Goal: Information Seeking & Learning: Understand process/instructions

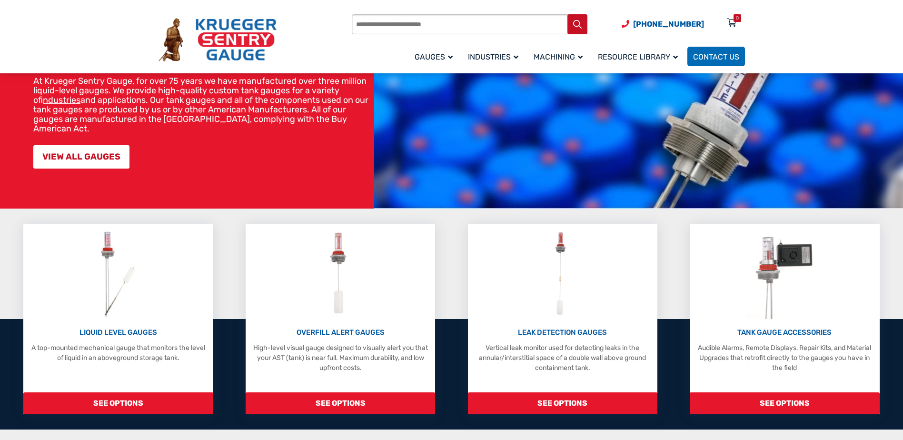
scroll to position [127, 0]
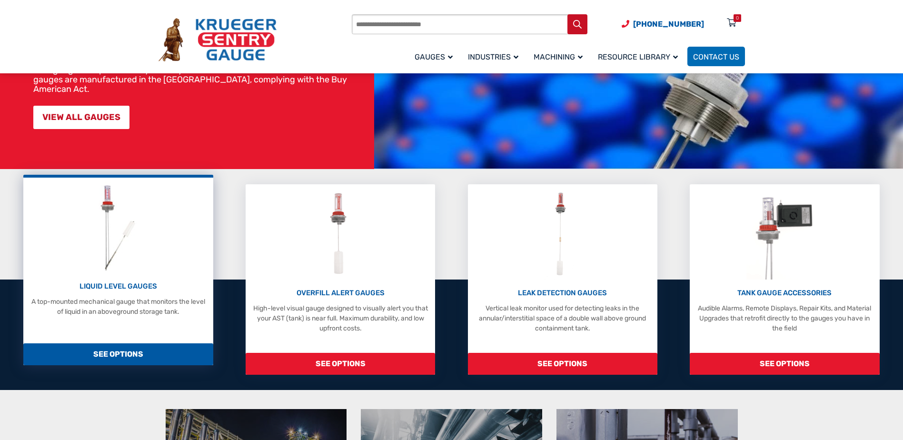
click at [114, 205] on img at bounding box center [118, 227] width 50 height 90
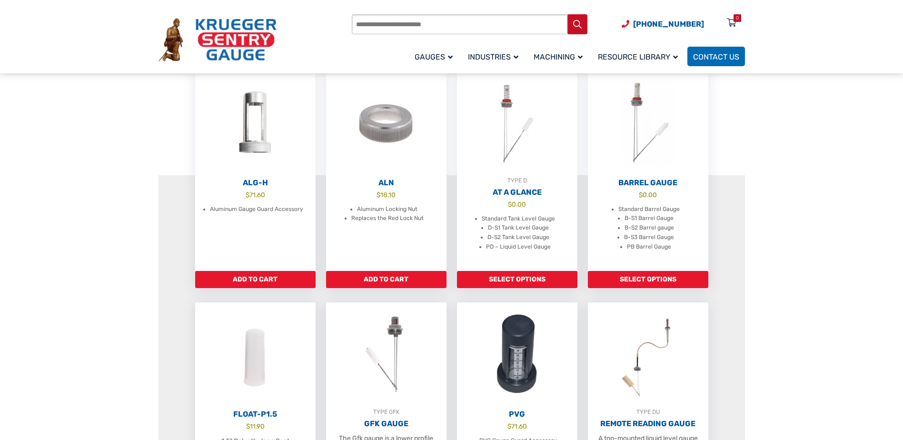
scroll to position [222, 0]
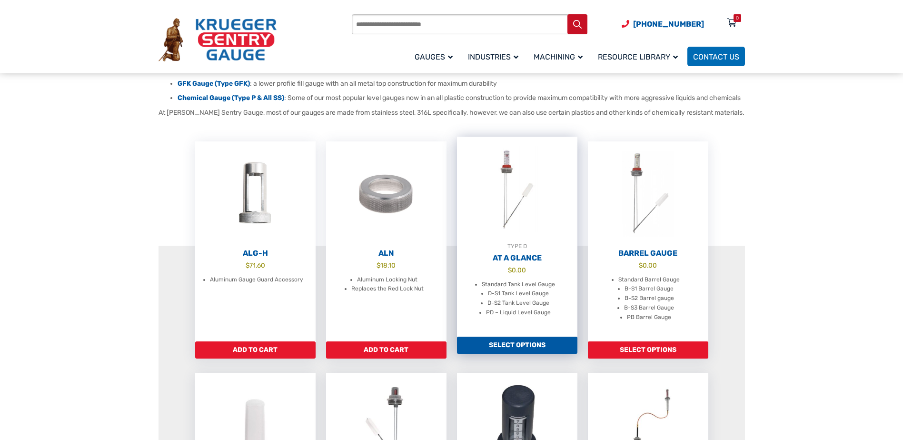
click at [541, 328] on link "TYPE D At A Glance $ 0.00 Standard Tank Level Gauge D-S1 Tank Level Gauge D-S2 …" at bounding box center [517, 237] width 120 height 200
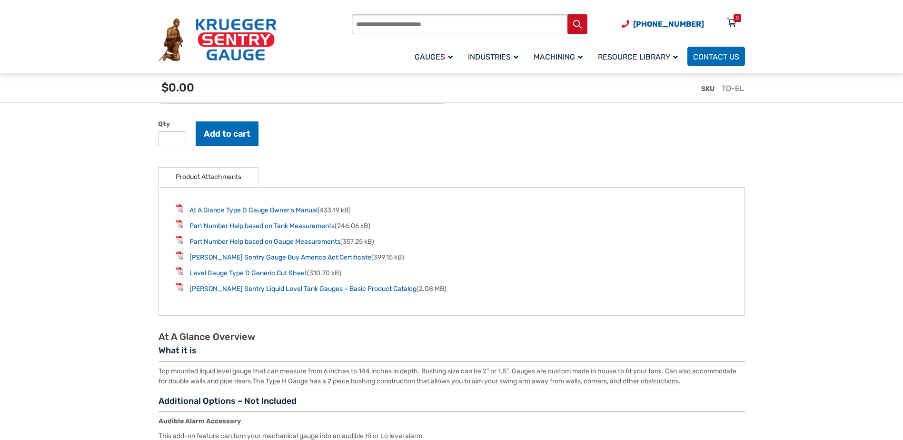
scroll to position [1238, 0]
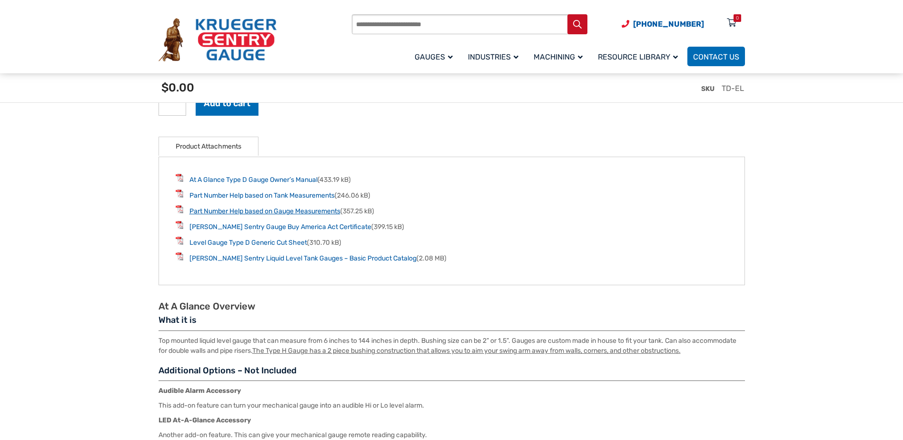
click at [328, 212] on link "Part Number Help based on Gauge Measurements" at bounding box center [264, 211] width 151 height 8
